Goal: Information Seeking & Learning: Learn about a topic

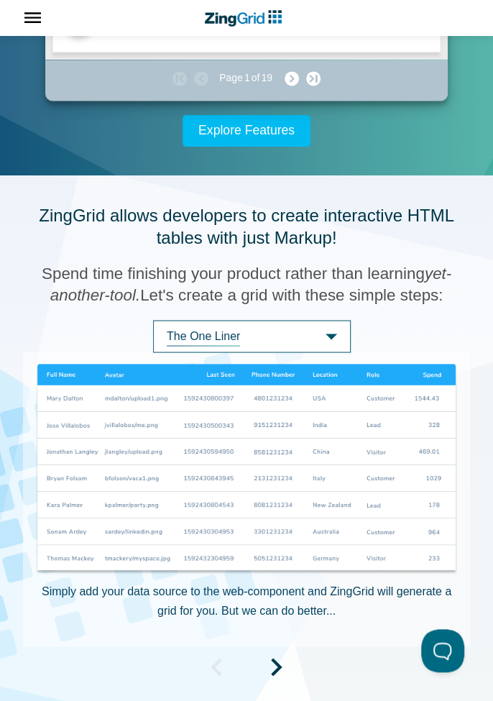
scroll to position [638, 0]
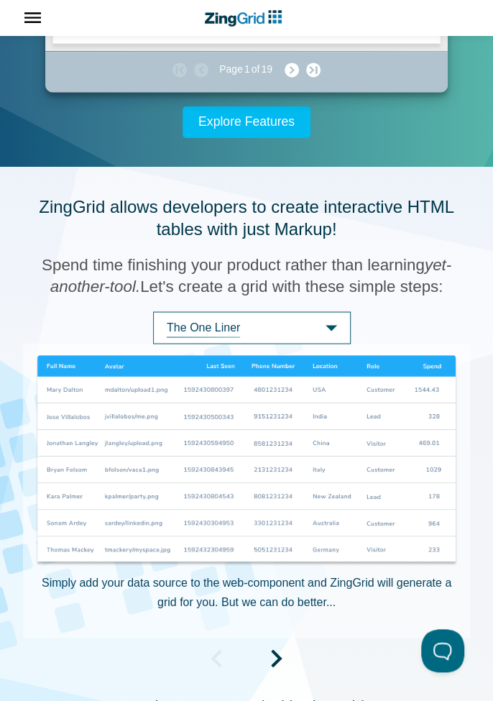
click at [331, 344] on span "The One Liner" at bounding box center [252, 327] width 198 height 32
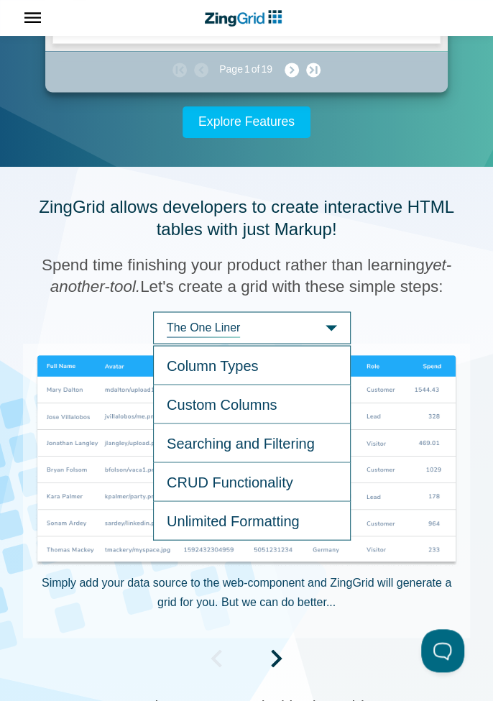
click at [285, 423] on span "Custom Columns" at bounding box center [252, 404] width 198 height 39
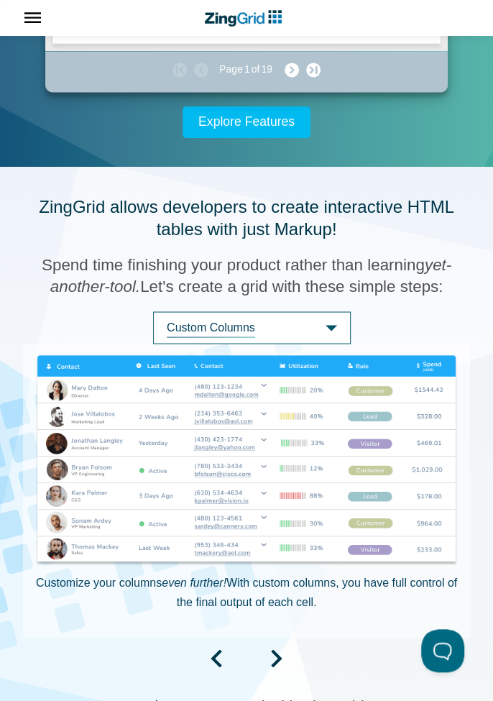
click at [329, 344] on span "Custom Columns" at bounding box center [252, 327] width 198 height 32
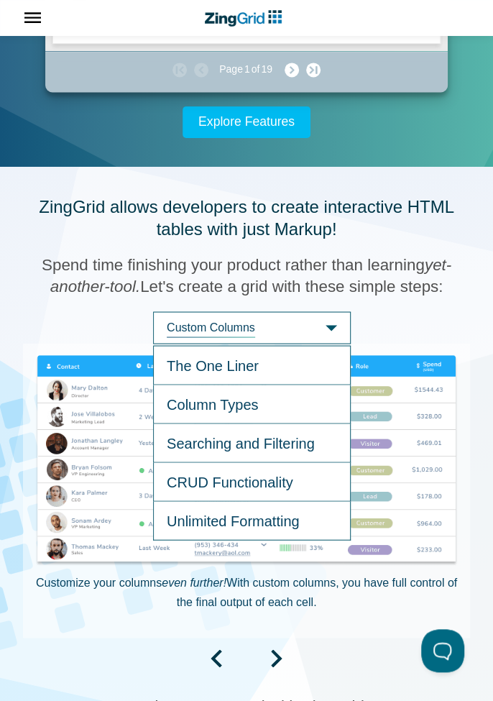
click at [254, 385] on span "The One Liner" at bounding box center [252, 365] width 198 height 40
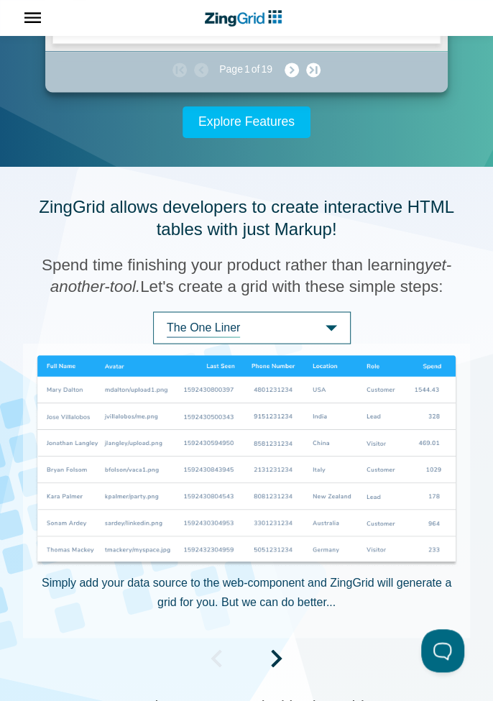
click at [326, 344] on span "The One Liner" at bounding box center [252, 327] width 198 height 32
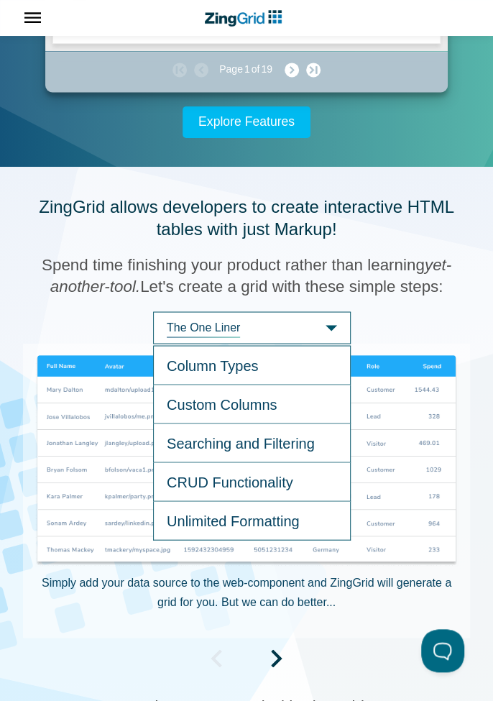
click at [295, 462] on span "Searching and Filtering" at bounding box center [252, 442] width 198 height 39
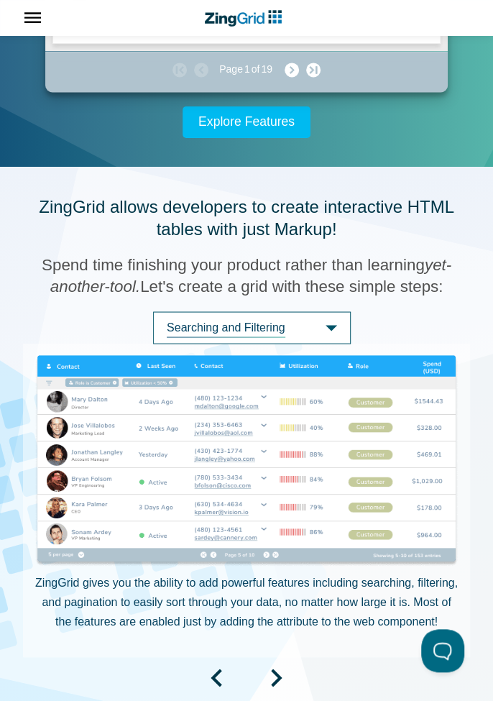
click at [333, 344] on span "Searching and Filtering" at bounding box center [252, 327] width 198 height 32
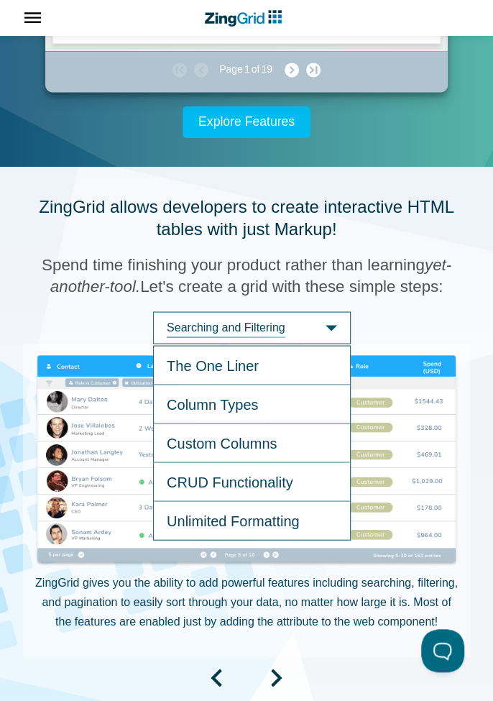
click at [277, 501] on span "CRUD Functionality" at bounding box center [252, 481] width 198 height 39
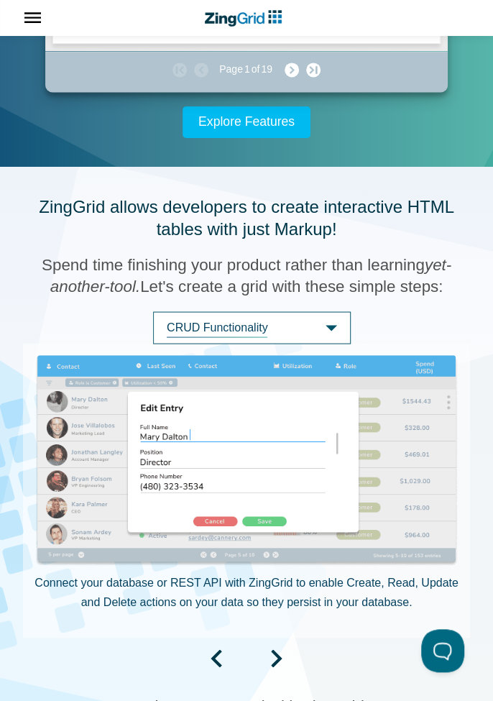
click at [322, 344] on span "CRUD Functionality" at bounding box center [252, 327] width 198 height 32
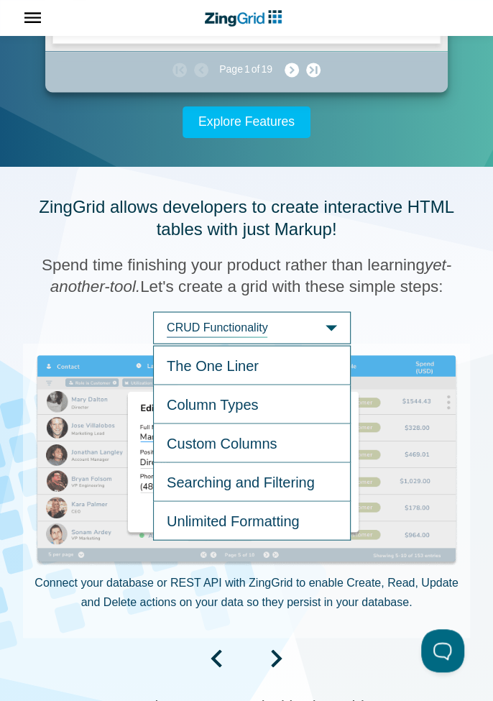
click at [280, 540] on span "Unlimited Formatting" at bounding box center [252, 520] width 198 height 39
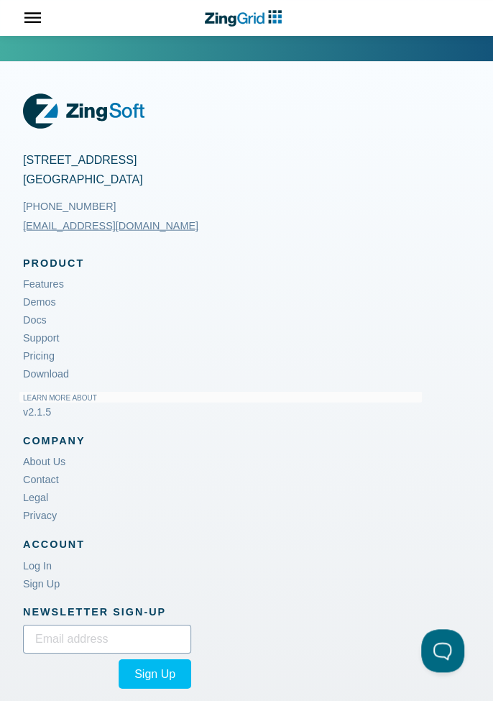
scroll to position [2647, 0]
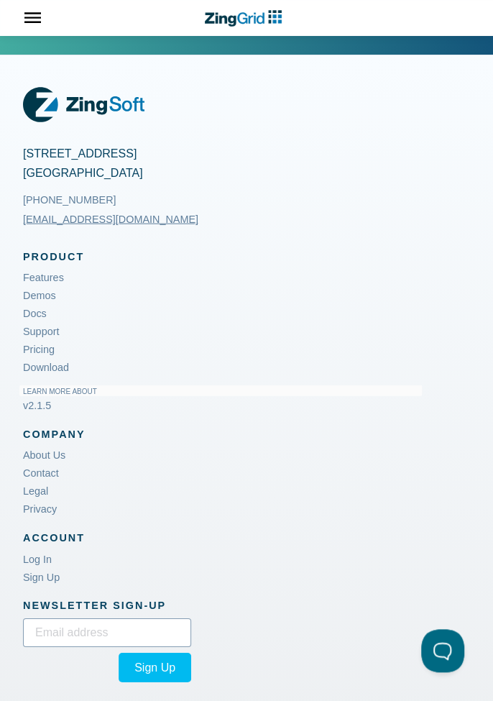
click at [33, 359] on link "Pricing" at bounding box center [39, 350] width 32 height 18
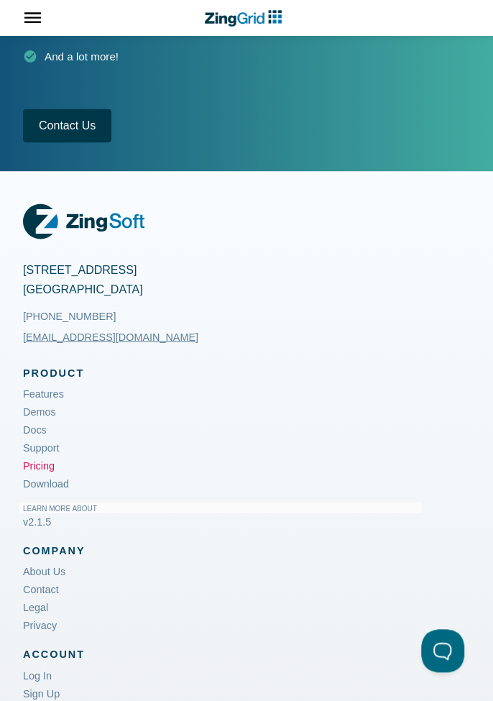
scroll to position [2321, 0]
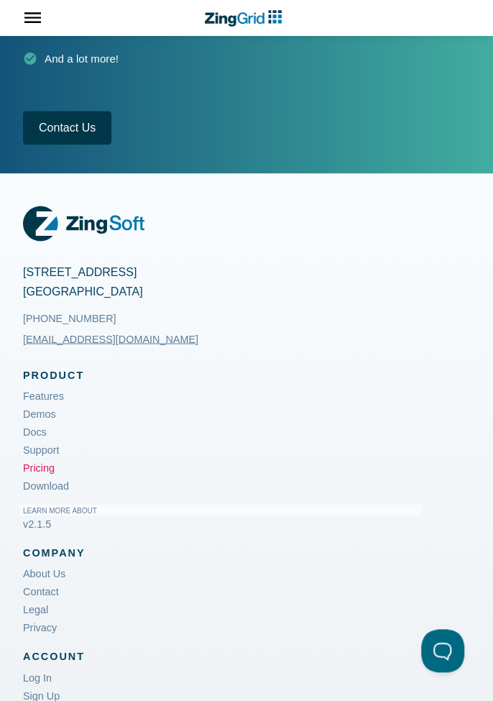
click at [51, 392] on link "Features" at bounding box center [43, 396] width 41 height 18
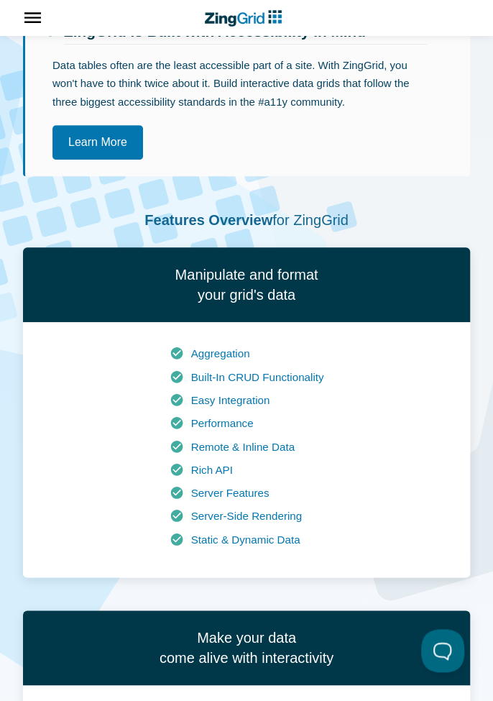
scroll to position [159, 0]
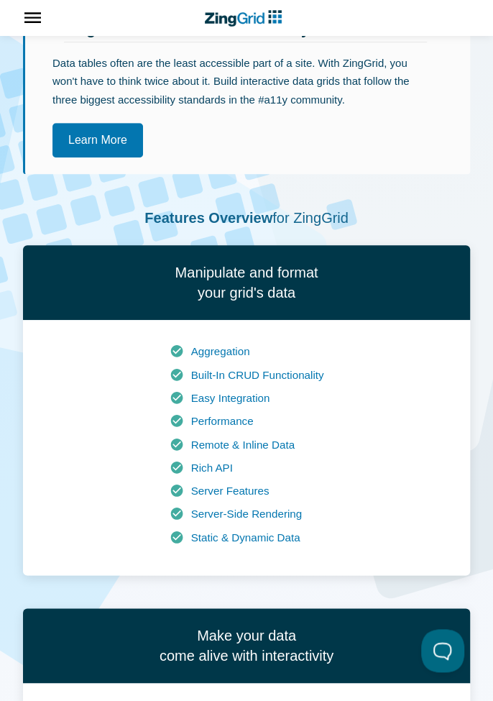
click at [229, 352] on link "Aggregation" at bounding box center [220, 351] width 59 height 12
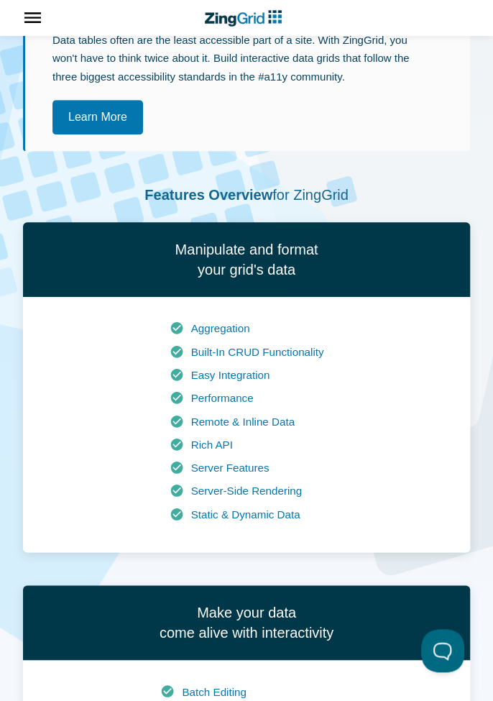
scroll to position [222, 0]
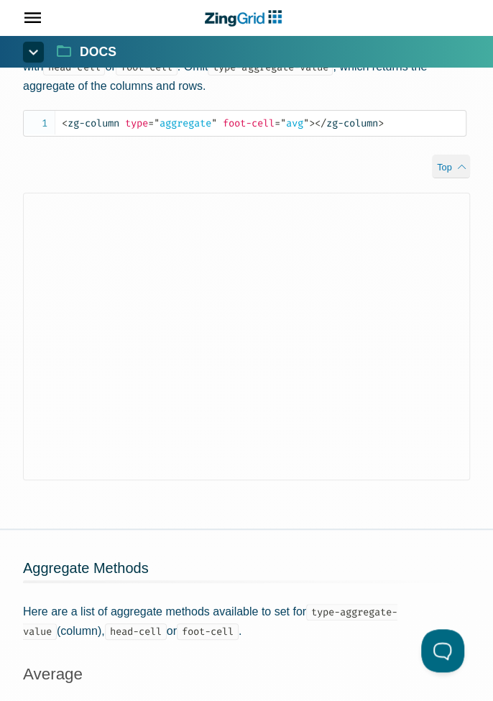
scroll to position [3460, 0]
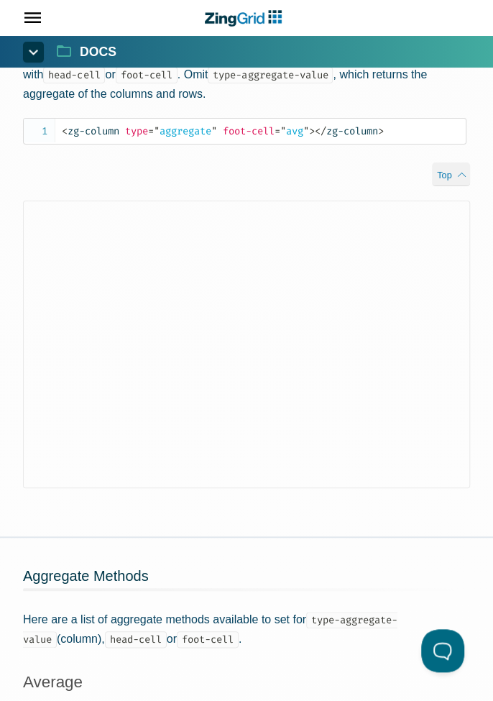
click at [32, 22] on span "App Header" at bounding box center [26, 18] width 53 height 36
click at [30, 21] on span "App Header" at bounding box center [26, 18] width 53 height 36
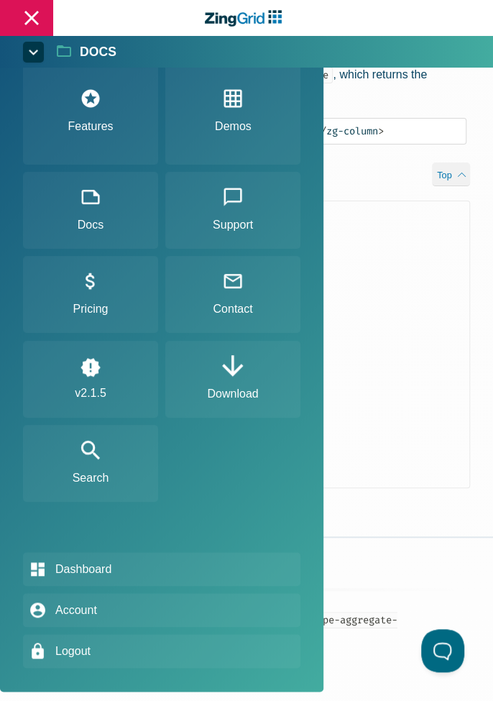
click at [85, 380] on link "v2.1.5" at bounding box center [90, 379] width 135 height 77
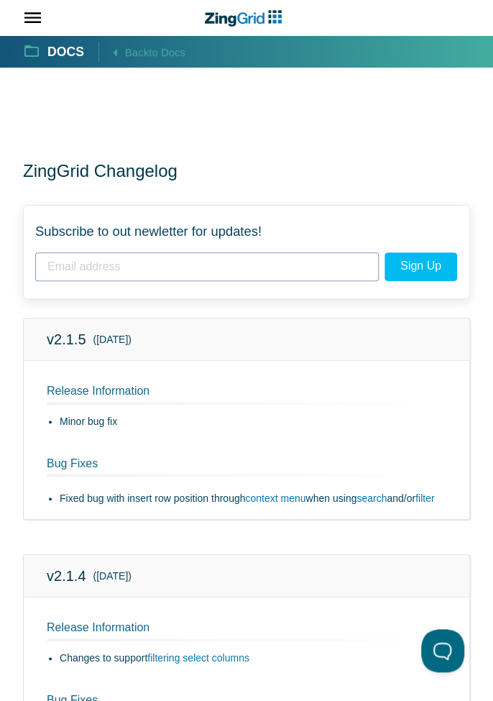
click at [43, 50] on link "Docs" at bounding box center [54, 51] width 60 height 17
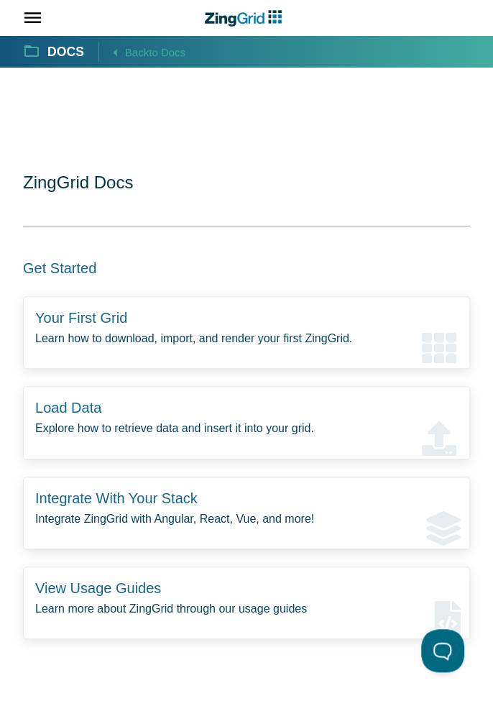
click at [27, 28] on span "App Header" at bounding box center [26, 18] width 53 height 36
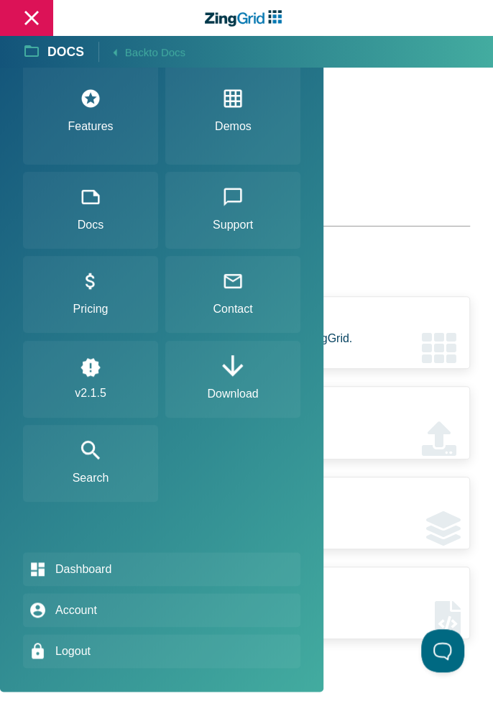
click at [98, 131] on link "Features" at bounding box center [90, 112] width 135 height 106
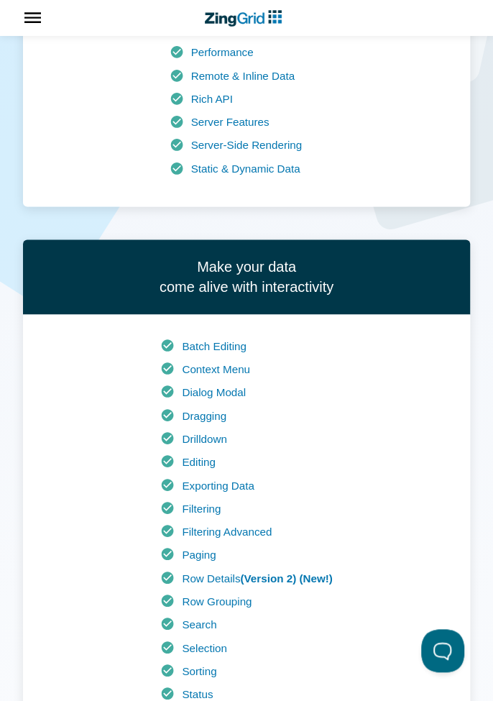
scroll to position [532, 0]
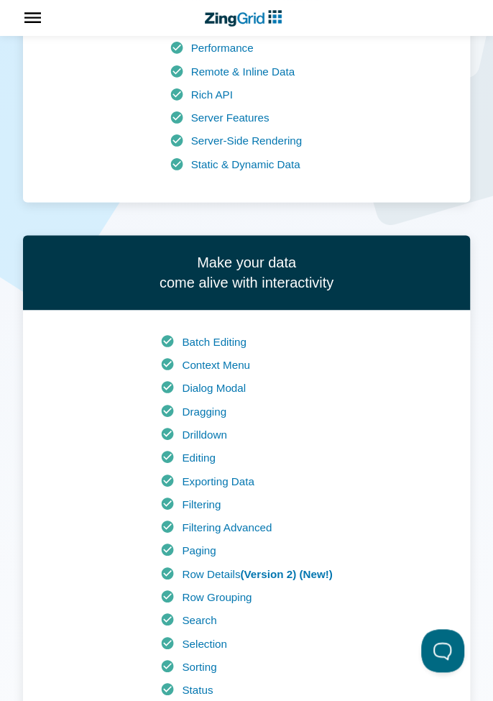
click at [214, 415] on link "Dragging" at bounding box center [204, 411] width 45 height 12
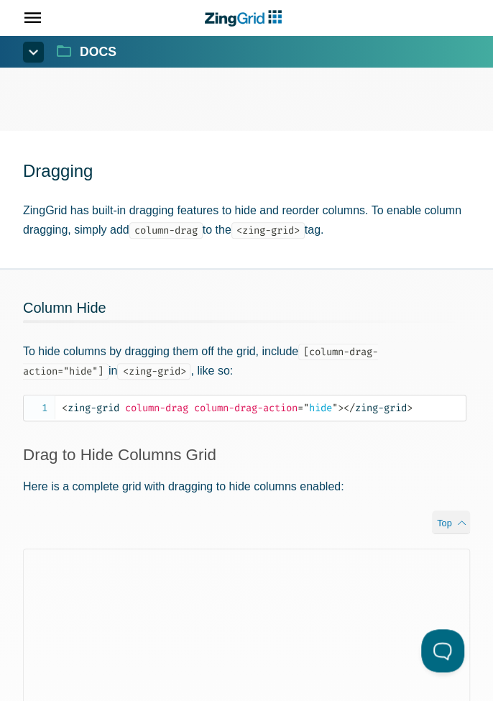
click at [45, 19] on span "App Header" at bounding box center [26, 18] width 53 height 36
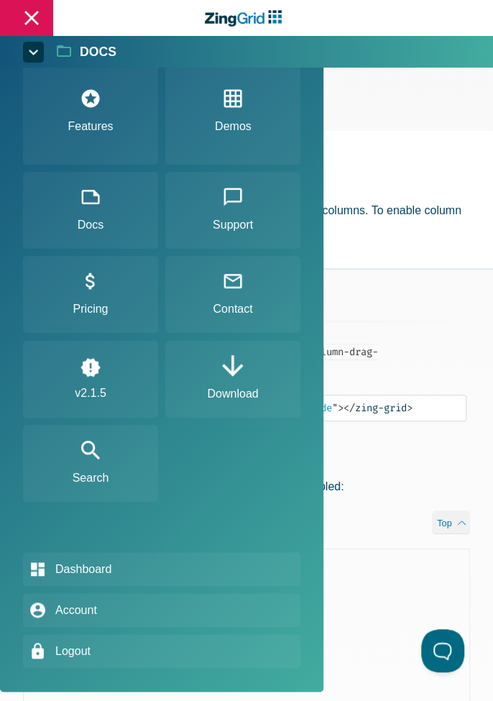
click at [101, 123] on link "Features" at bounding box center [90, 112] width 135 height 106
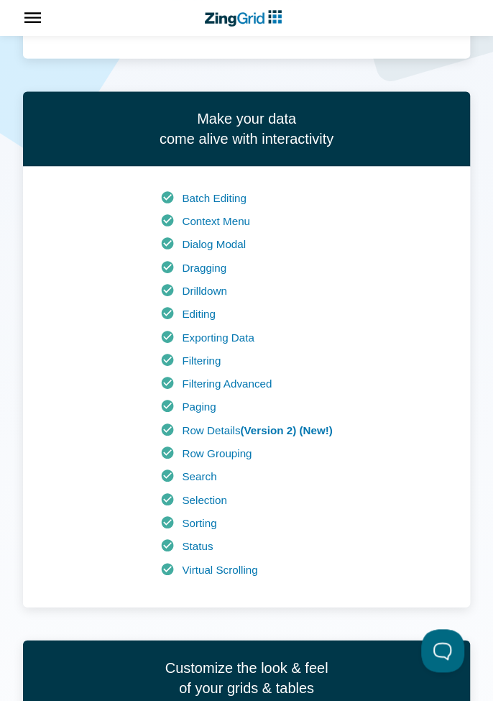
click at [243, 337] on link "Exporting Data" at bounding box center [218, 337] width 72 height 12
